Goal: Register for event/course

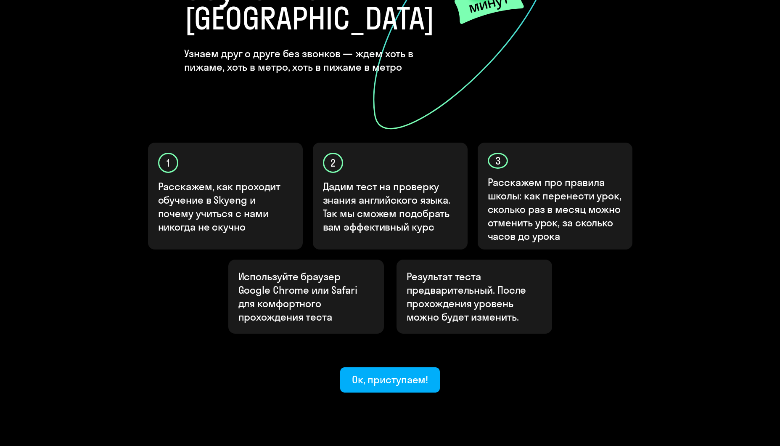
scroll to position [161, 0]
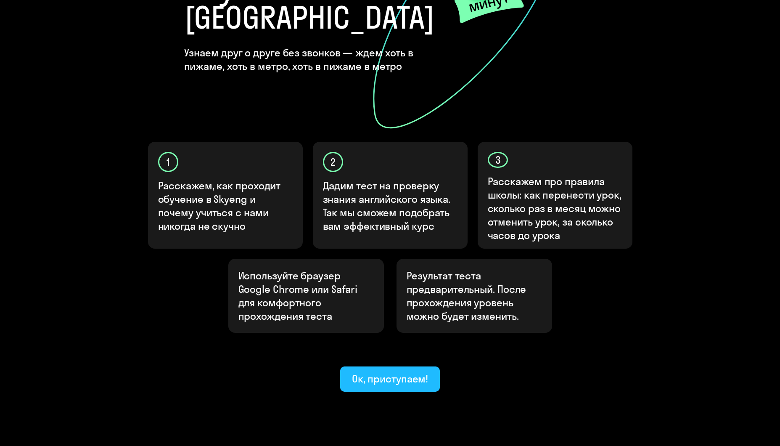
click at [404, 372] on div "Ок, приступаем!" at bounding box center [390, 378] width 76 height 13
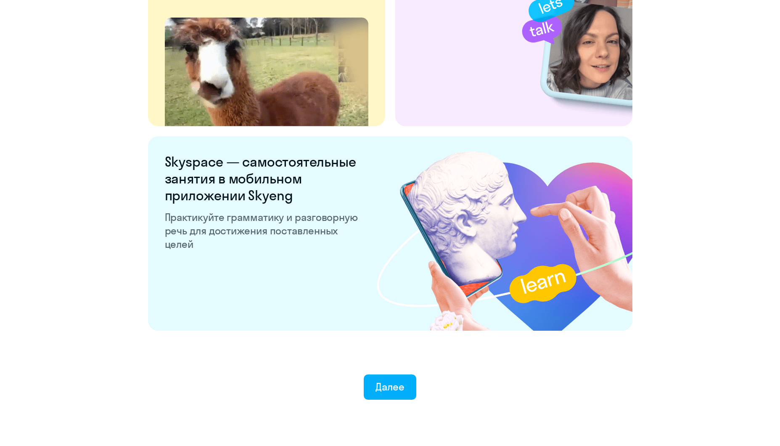
scroll to position [1503, 0]
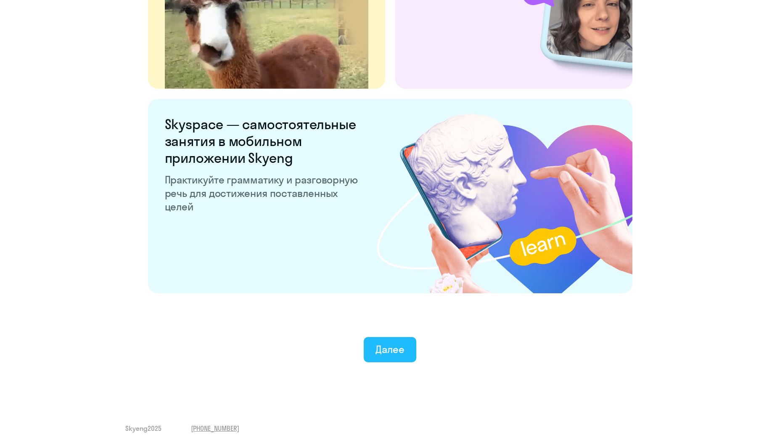
click at [382, 353] on div "Далее" at bounding box center [389, 348] width 29 height 13
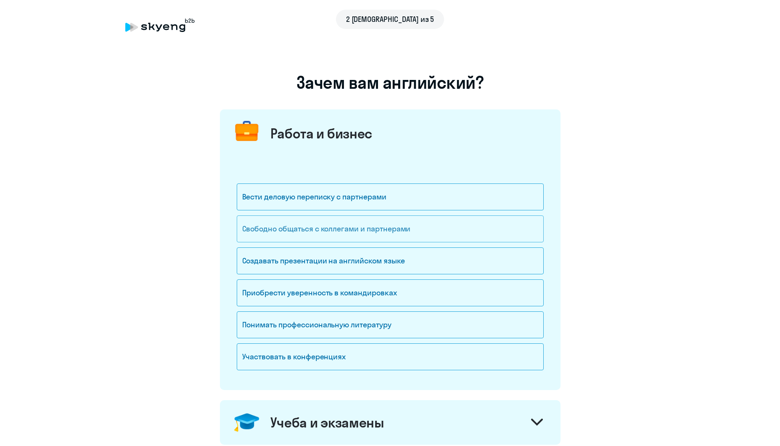
click at [359, 229] on div "Свободно общаться с коллегами и партнерами" at bounding box center [390, 228] width 307 height 27
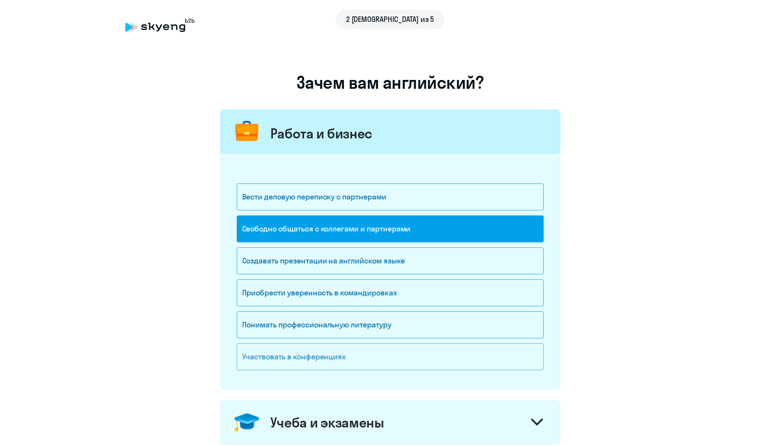
click at [279, 361] on div "Участвовать в конференциях" at bounding box center [390, 356] width 307 height 27
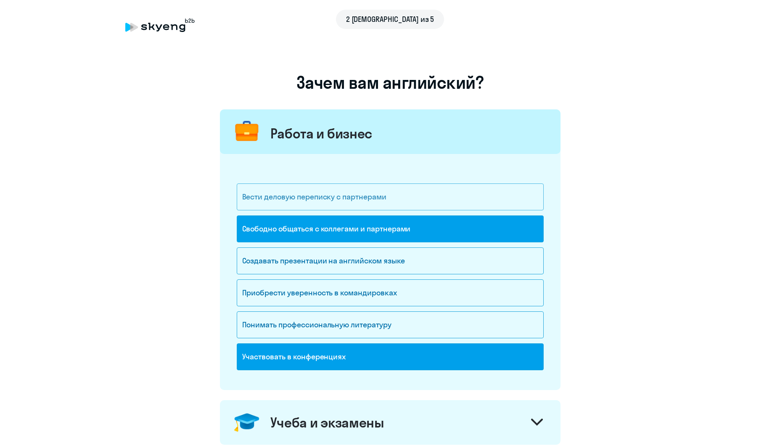
click at [396, 200] on div "Вести деловую переписку с партнерами" at bounding box center [390, 196] width 307 height 27
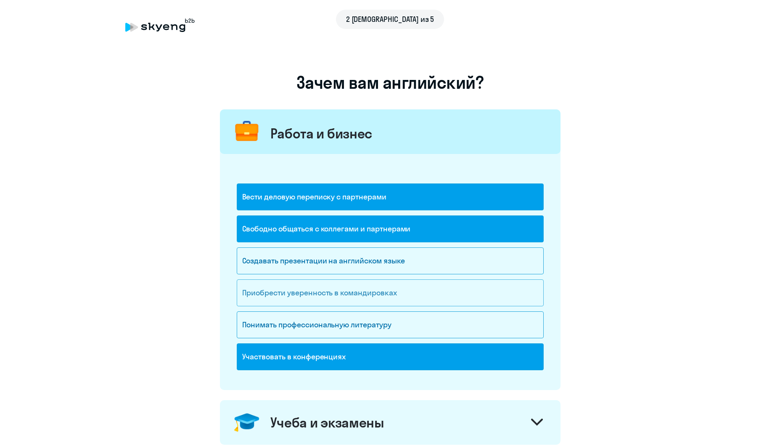
click at [391, 283] on div "Приобрести уверенность в командировках" at bounding box center [390, 292] width 307 height 27
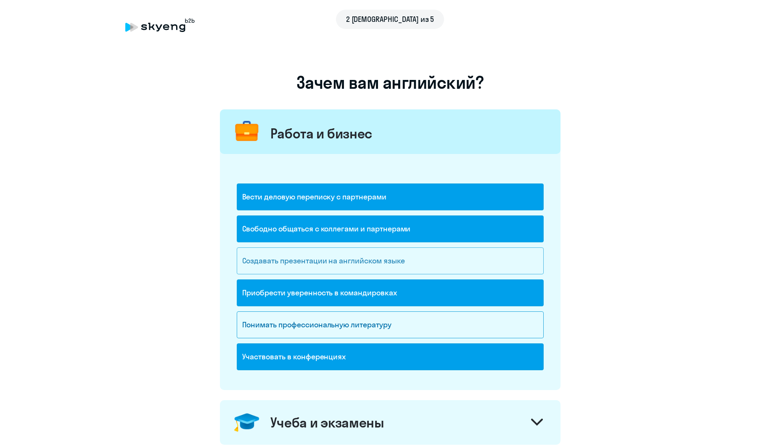
click at [415, 265] on div "Создавать презентации на английском языке" at bounding box center [390, 260] width 307 height 27
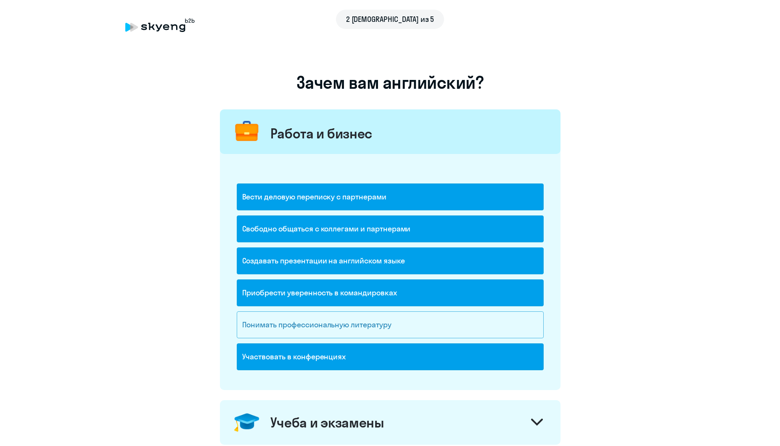
click at [406, 327] on div "Понимать профессиональную литературу" at bounding box center [390, 324] width 307 height 27
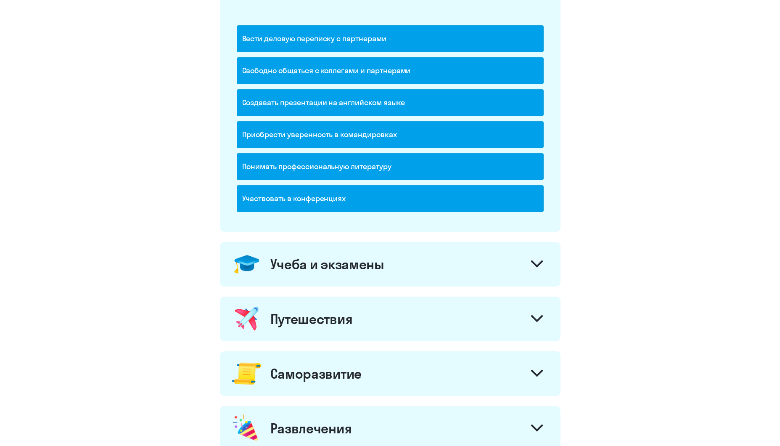
scroll to position [168, 0]
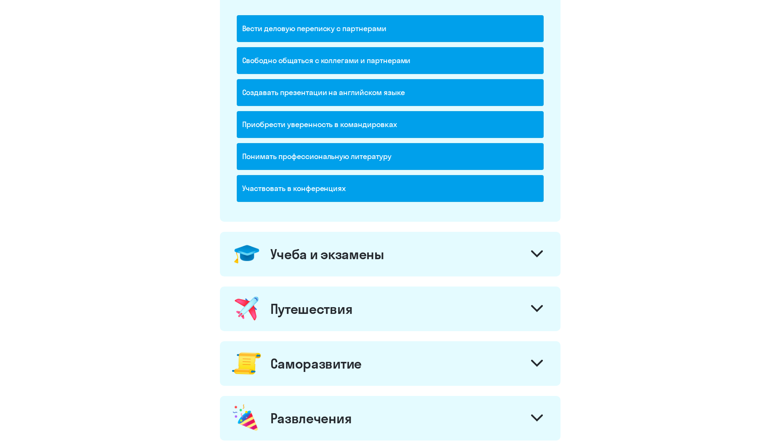
click at [542, 253] on icon at bounding box center [537, 253] width 12 height 7
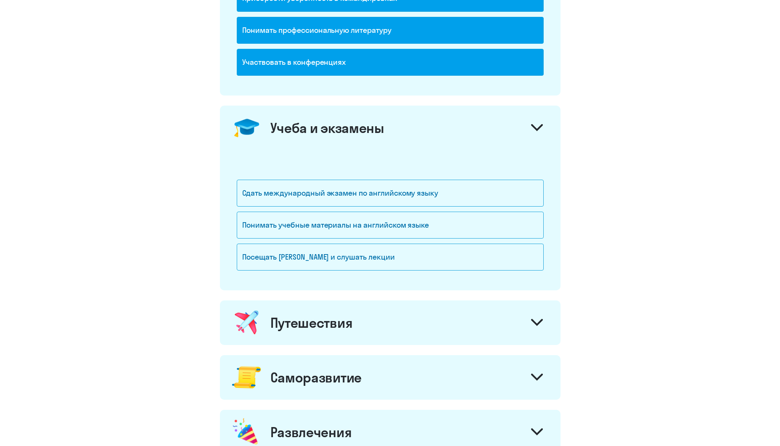
scroll to position [336, 0]
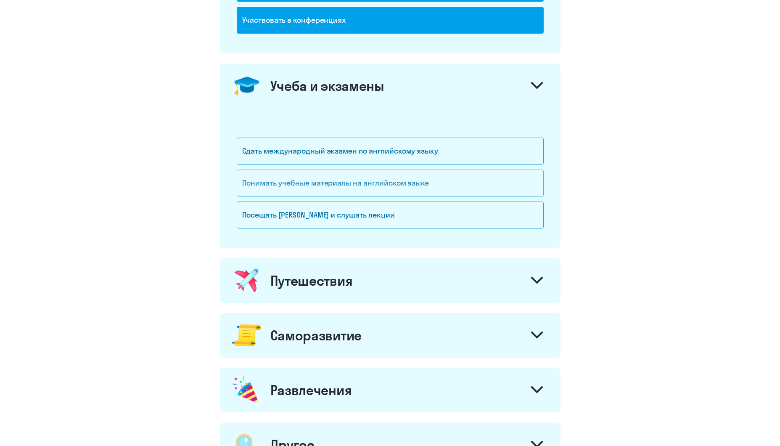
click at [424, 179] on div "Понимать учебные материалы на английском языке" at bounding box center [390, 182] width 307 height 27
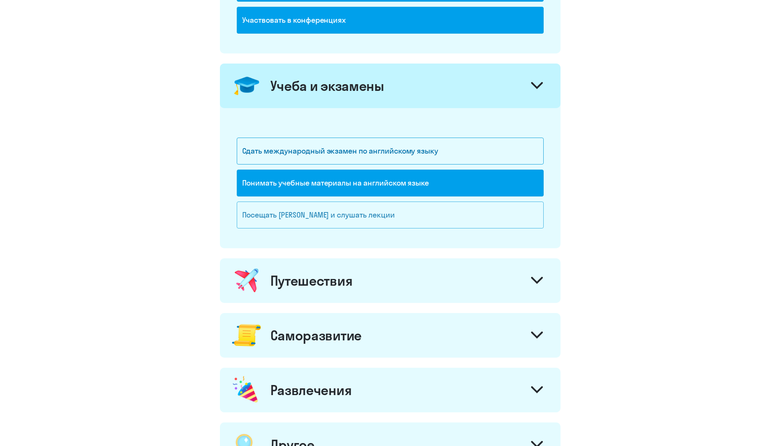
click at [407, 210] on div "Посещать [PERSON_NAME] и слушать лекции" at bounding box center [390, 214] width 307 height 27
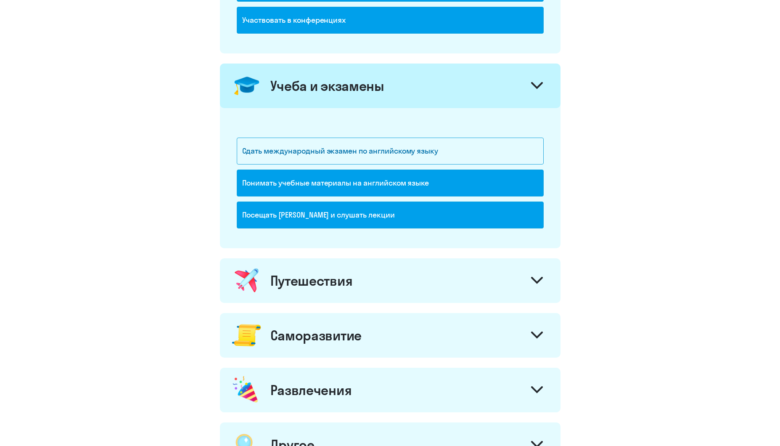
click at [538, 283] on icon at bounding box center [537, 280] width 12 height 7
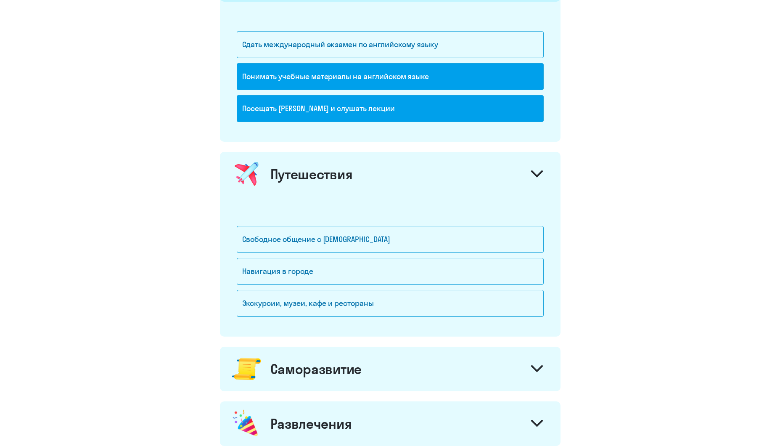
scroll to position [504, 0]
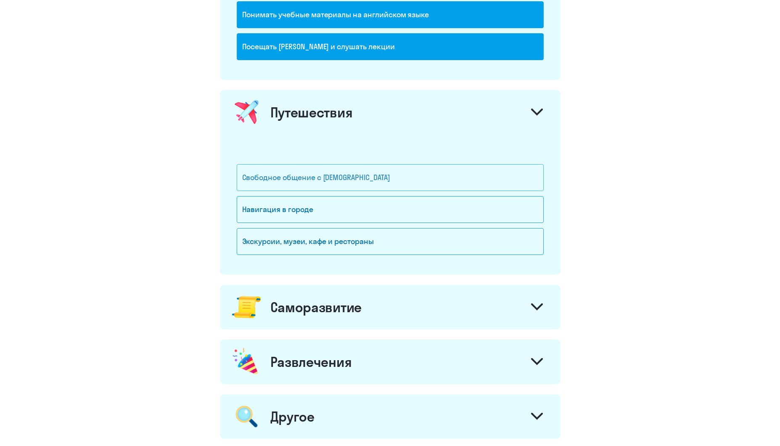
click at [377, 182] on div "Свободное общение с [DEMOGRAPHIC_DATA]" at bounding box center [390, 177] width 307 height 27
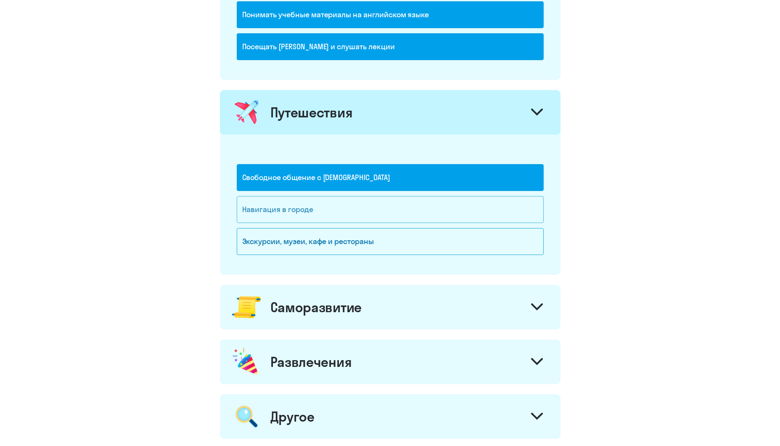
click at [363, 209] on div "Навигация в городе" at bounding box center [390, 209] width 307 height 27
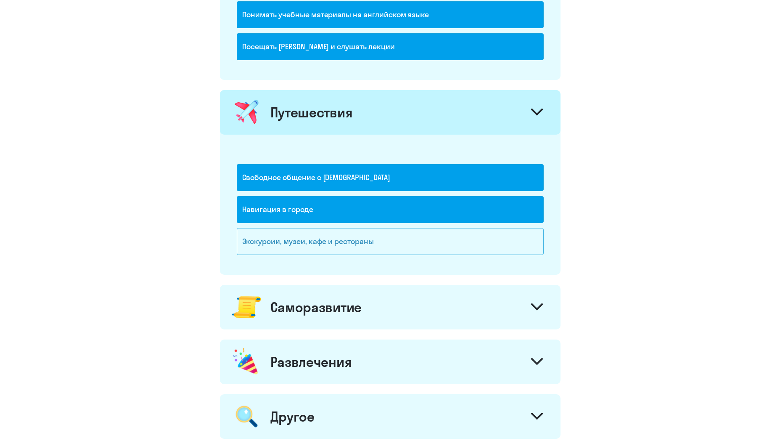
click at [364, 237] on div "Экскурсии, музеи, кафе и рестораны" at bounding box center [390, 241] width 307 height 27
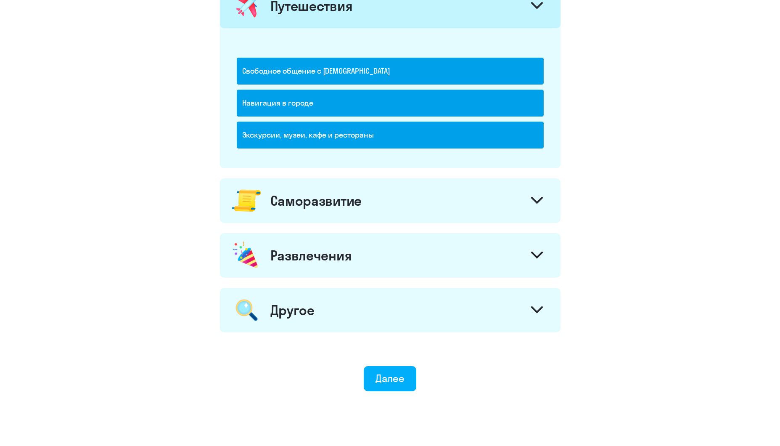
scroll to position [630, 0]
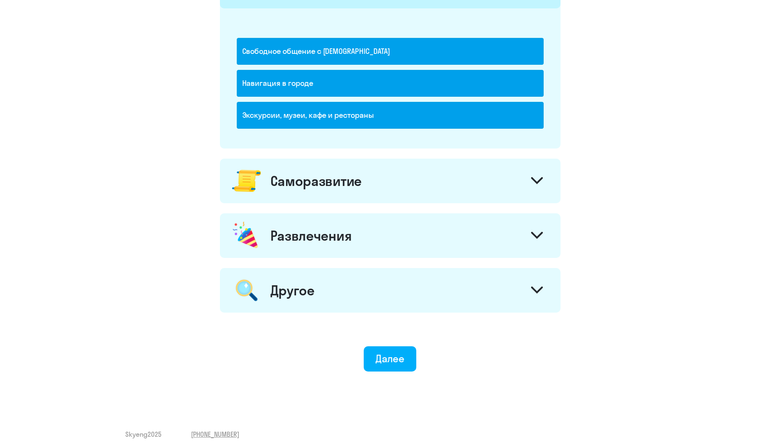
click at [538, 176] on div at bounding box center [537, 181] width 20 height 20
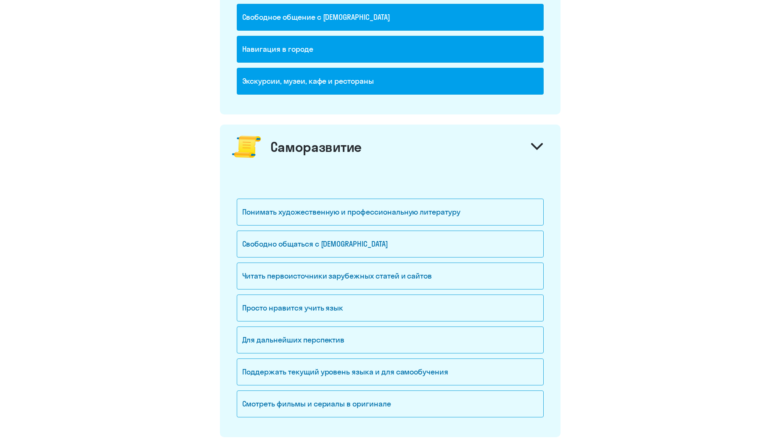
scroll to position [715, 0]
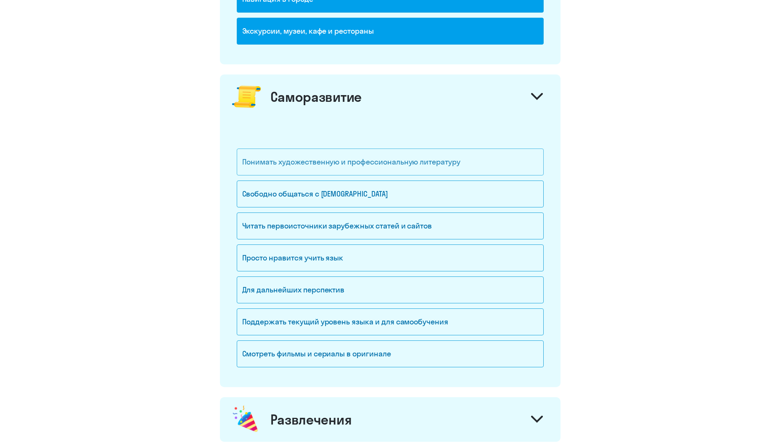
click at [455, 171] on div "Понимать художественную и профессиональную литературу" at bounding box center [390, 161] width 307 height 27
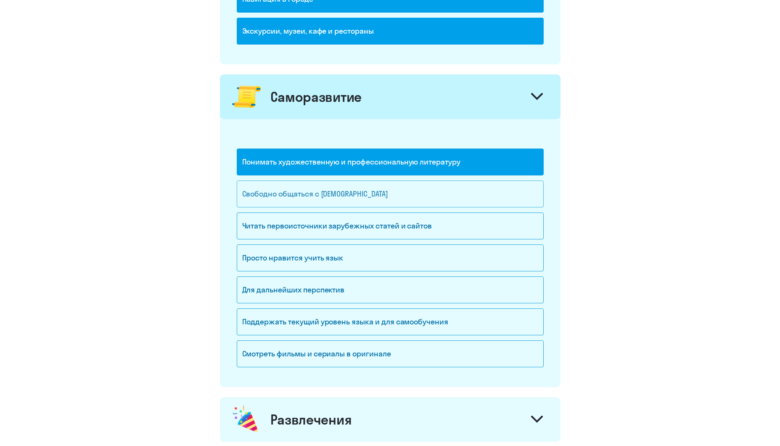
click at [404, 198] on div "Свободно общаться с [DEMOGRAPHIC_DATA]" at bounding box center [390, 193] width 307 height 27
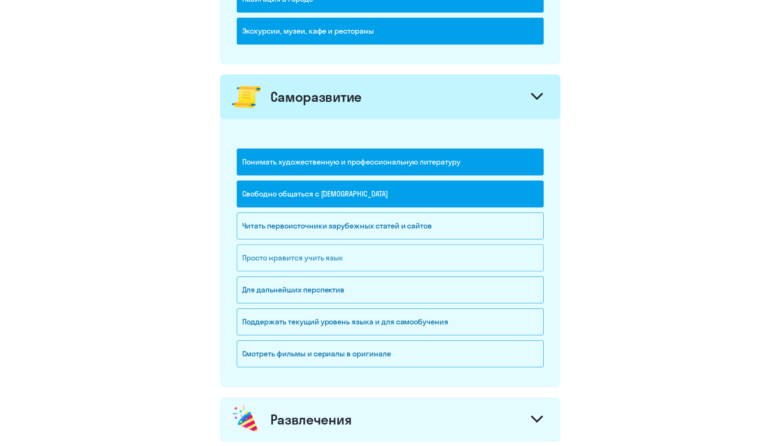
click at [387, 251] on div "Просто нравится учить язык" at bounding box center [390, 257] width 307 height 27
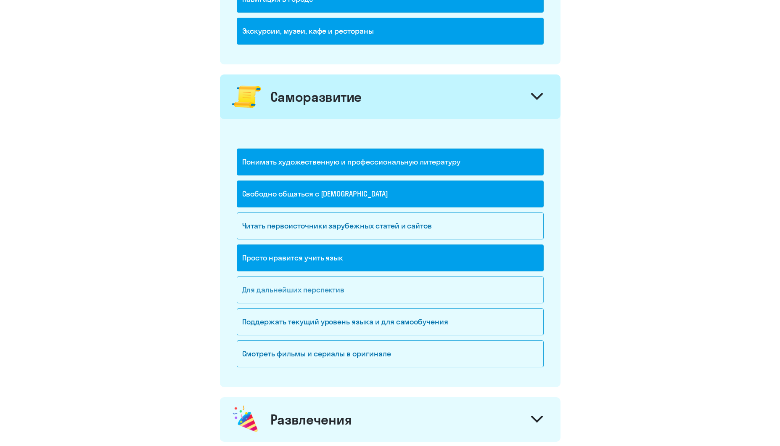
click at [375, 287] on div "Для дальнейших перспектив" at bounding box center [390, 289] width 307 height 27
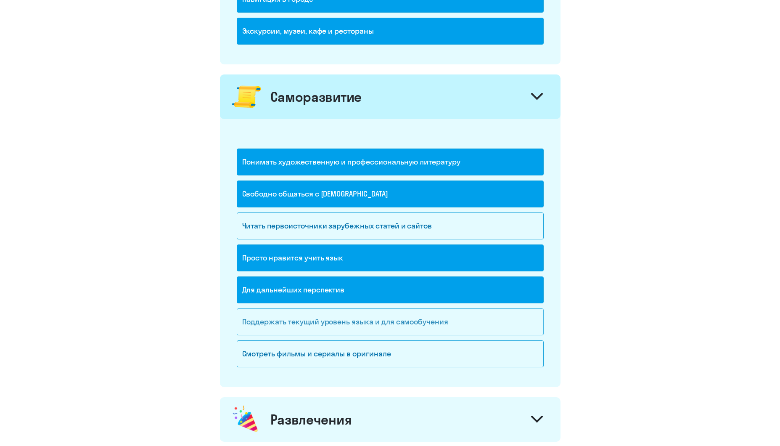
click at [375, 315] on div "Поддержать текущий уровень языка и для cамообучения" at bounding box center [390, 321] width 307 height 27
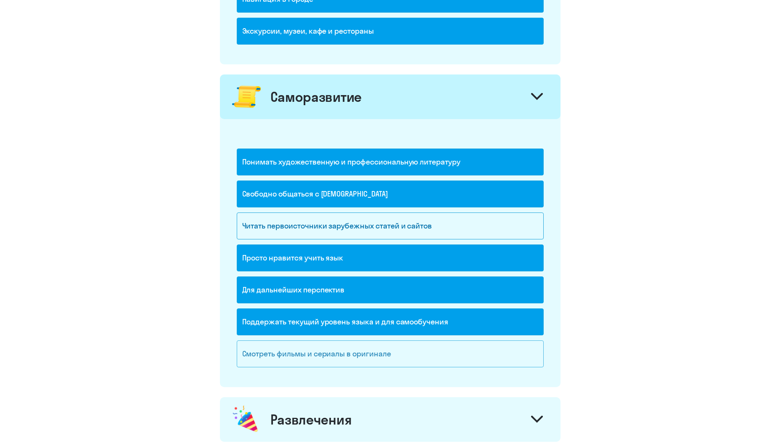
click at [377, 357] on div "Смотреть фильмы и сериалы в оригинале" at bounding box center [390, 353] width 307 height 27
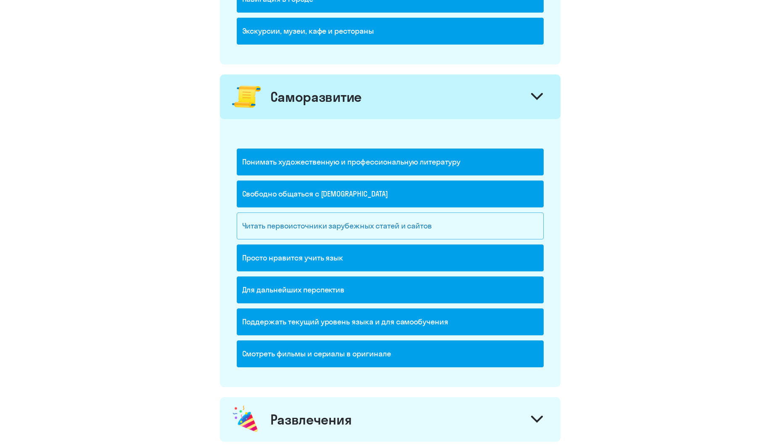
click at [448, 227] on div "Читать первоисточники зарубежных статей и сайтов" at bounding box center [390, 225] width 307 height 27
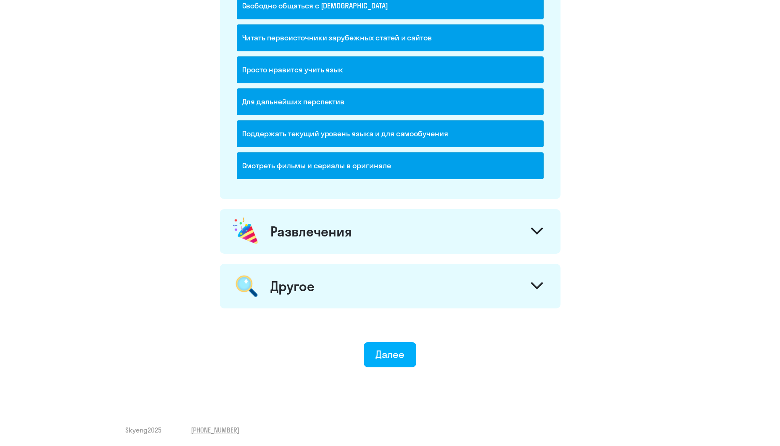
scroll to position [904, 0]
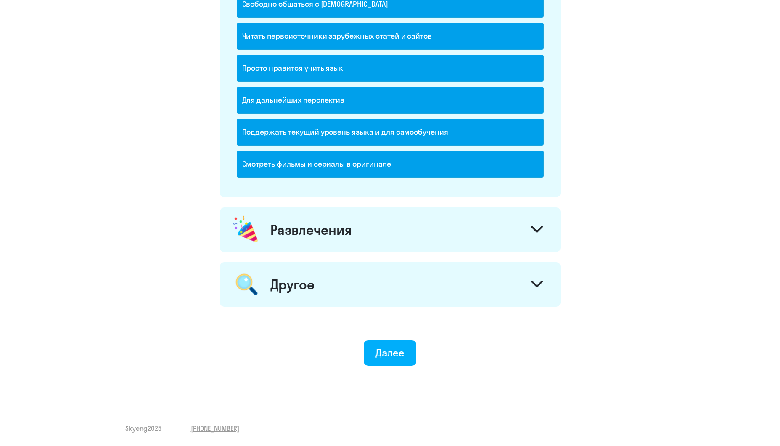
click at [541, 224] on div at bounding box center [537, 230] width 20 height 20
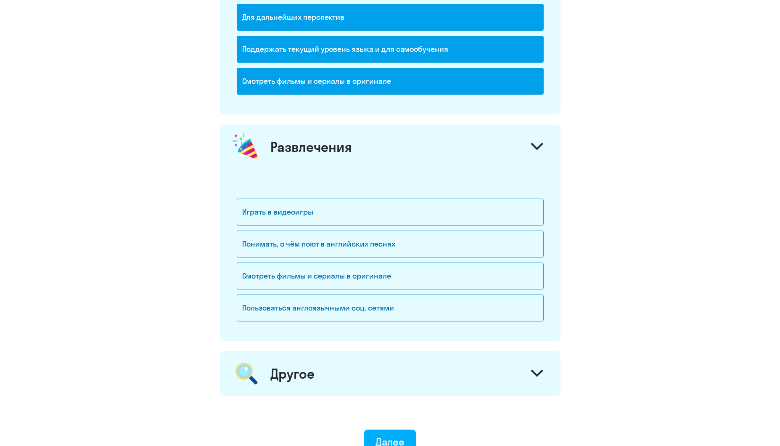
scroll to position [988, 0]
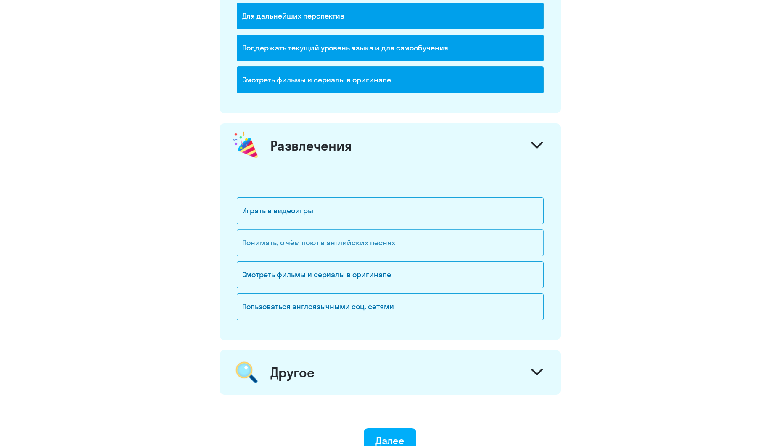
click at [352, 242] on div "Понимать, о чём поют в английских песнях" at bounding box center [390, 242] width 307 height 27
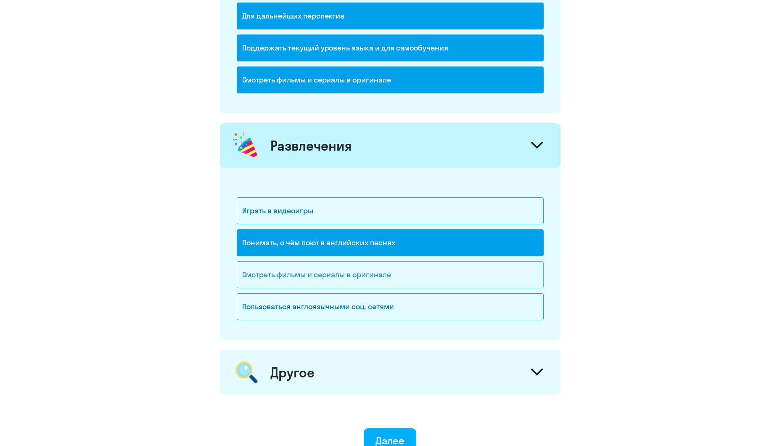
click at [350, 269] on div "Смотреть фильмы и сериалы в оригинале" at bounding box center [390, 274] width 307 height 27
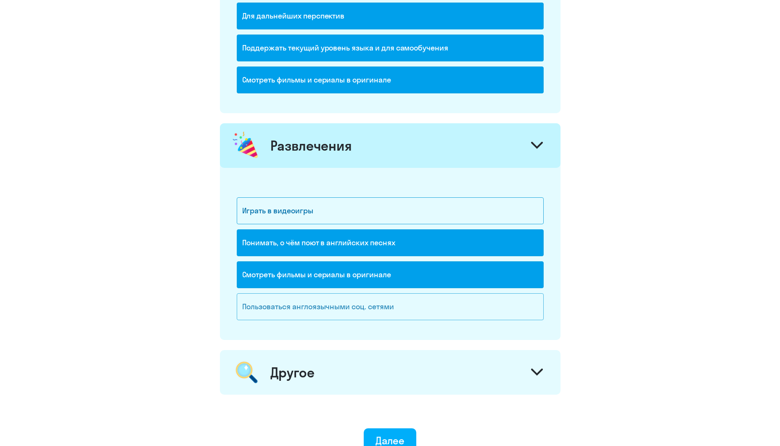
click at [351, 304] on div "Пользоваться англоязычными соц. сетями" at bounding box center [390, 306] width 307 height 27
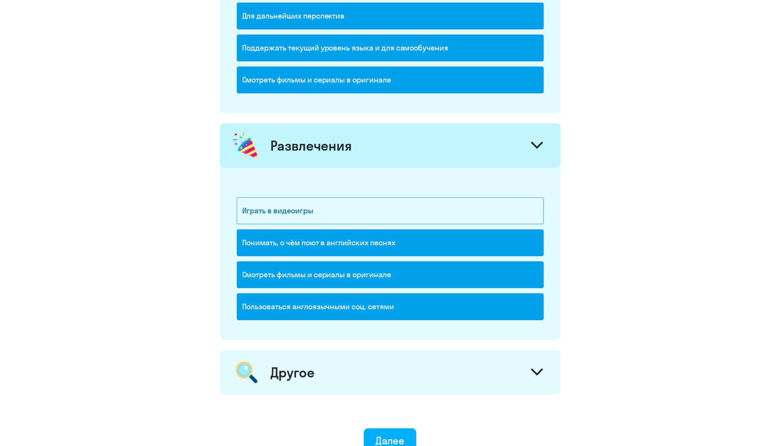
click at [539, 372] on icon at bounding box center [537, 371] width 10 height 5
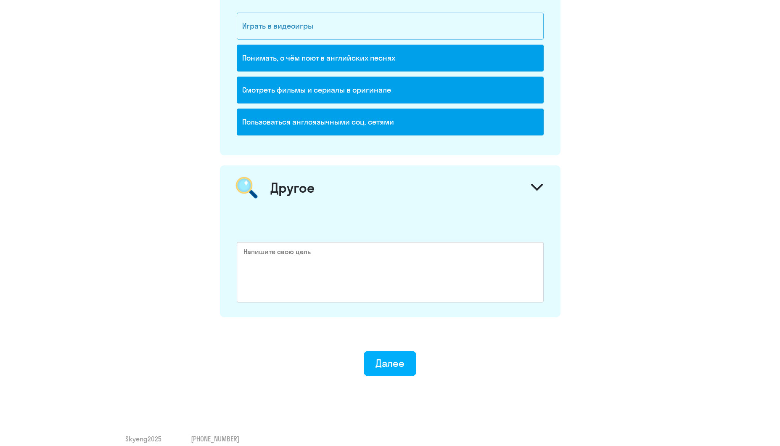
scroll to position [1183, 0]
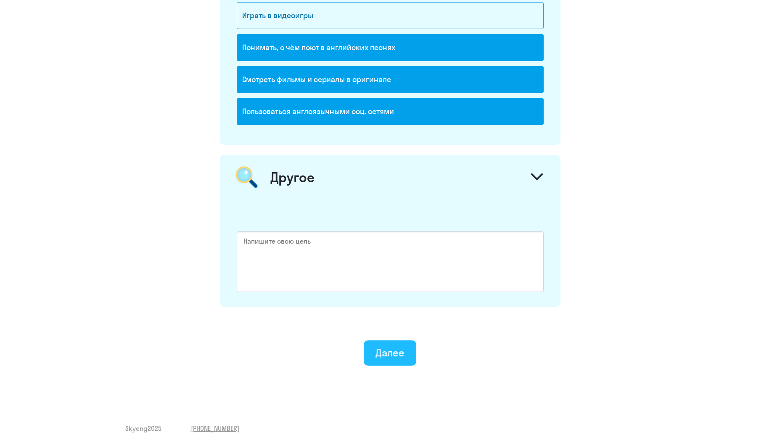
click at [389, 351] on div "Далее" at bounding box center [389, 352] width 29 height 13
